Goal: Task Accomplishment & Management: Manage account settings

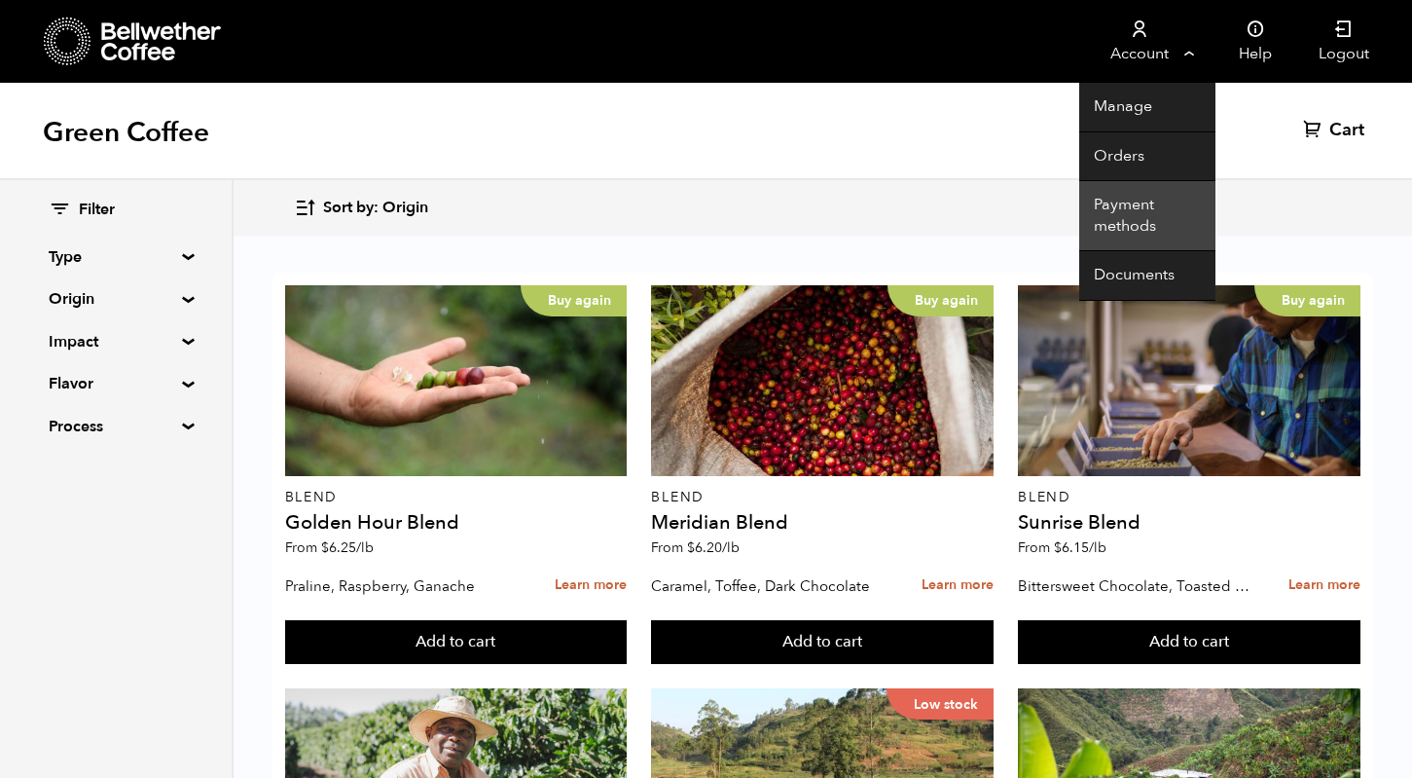
click at [1135, 209] on link "Payment methods" at bounding box center [1147, 216] width 136 height 70
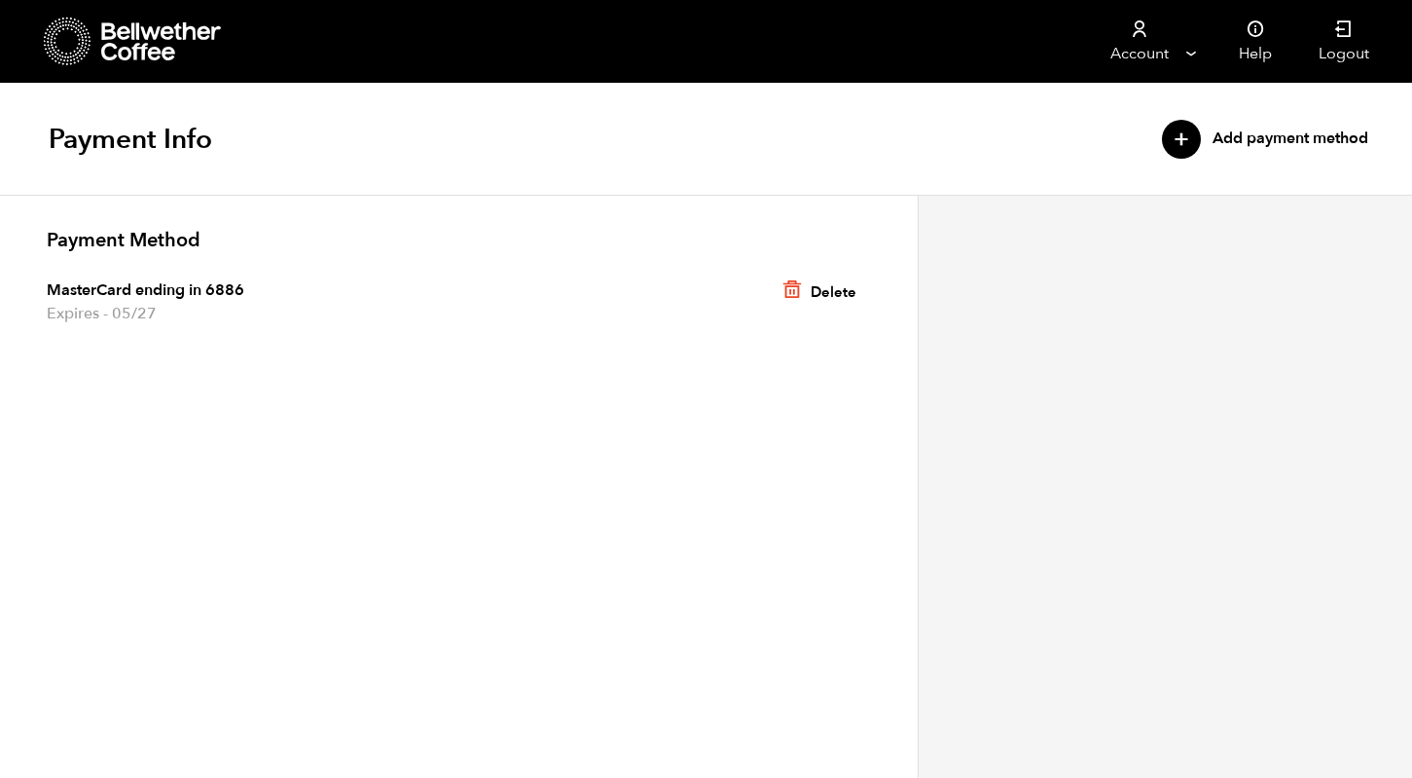
click at [196, 291] on span "MasterCard ending in 6886" at bounding box center [459, 289] width 824 height 23
click at [1242, 139] on link "+ Add payment method" at bounding box center [1265, 139] width 206 height 39
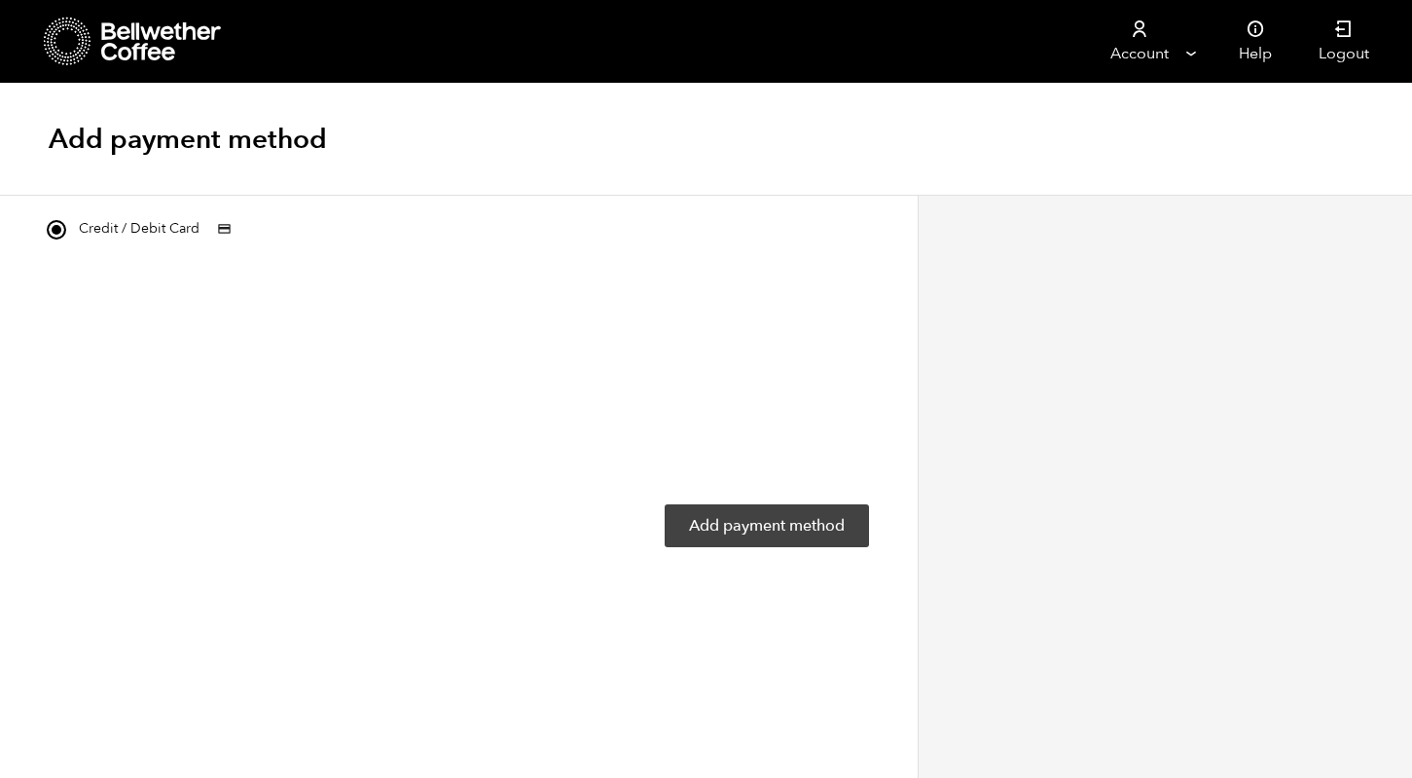
click at [801, 519] on button "Add payment method" at bounding box center [767, 525] width 204 height 43
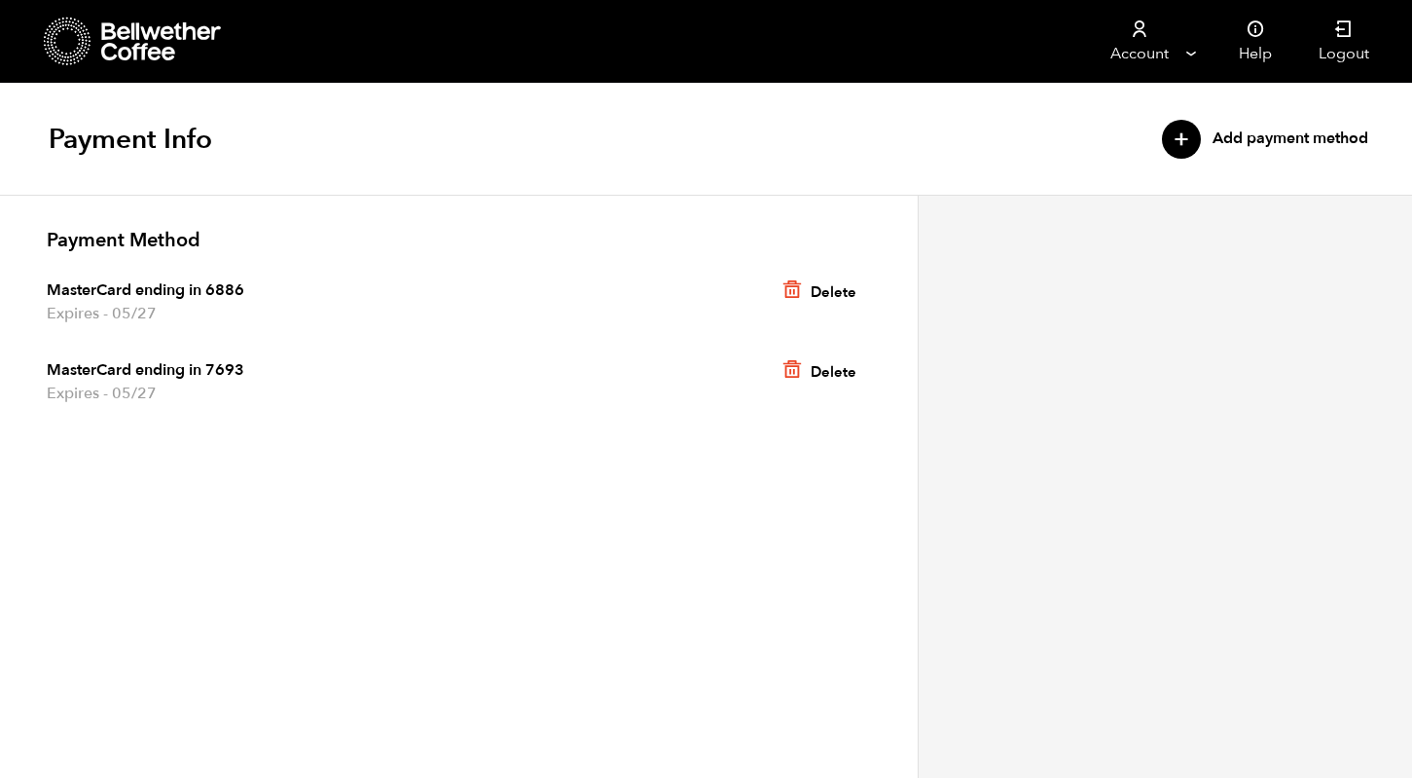
click at [835, 292] on link "Delete" at bounding box center [819, 288] width 104 height 41
